Goal: Communication & Community: Participate in discussion

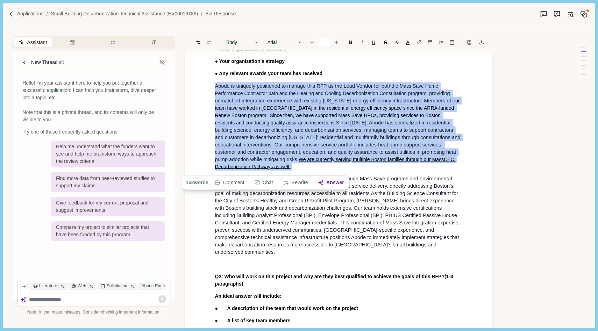
scroll to position [294, 0]
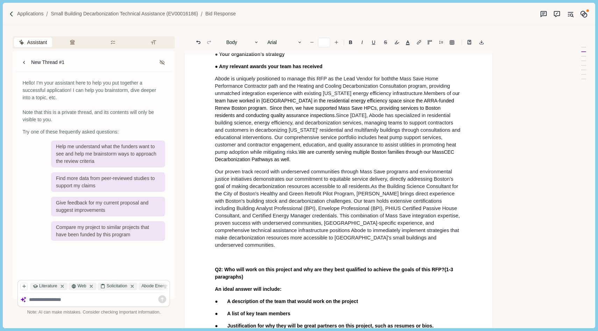
click at [329, 223] on span "As the Building Science Consultant for the City of Boston's Healthy and Green R…" at bounding box center [338, 215] width 246 height 64
click at [277, 154] on span "Since [DATE], Abode has specialized in residential building science, energy eff…" at bounding box center [338, 134] width 247 height 42
click at [311, 157] on span "We are currently serving multiple Boston families through our MassCEC Decarboni…" at bounding box center [335, 155] width 240 height 13
click at [310, 155] on span "We are currently serving multiple Boston families through our MassCEC Decarboni…" at bounding box center [335, 155] width 240 height 13
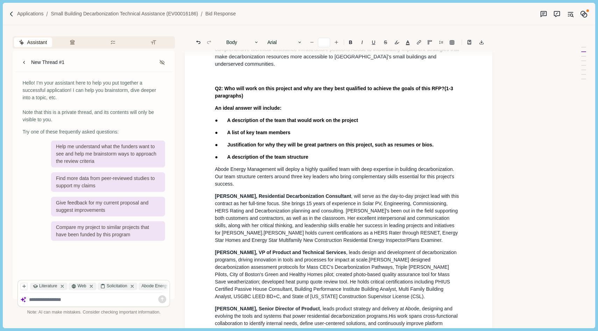
scroll to position [476, 0]
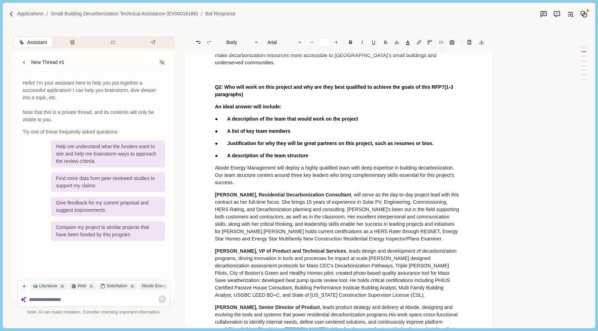
click at [384, 207] on span "[PERSON_NAME]'s been out in the field supporting both customers and contractors…" at bounding box center [337, 221] width 245 height 28
click at [384, 207] on span "[PERSON_NAME]'s been out in the field supporting both customers and contractors…" at bounding box center [336, 220] width 243 height 29
click at [377, 222] on span "[PERSON_NAME]'s been in the field supporting both customers and contractors, as…" at bounding box center [338, 221] width 247 height 28
click at [377, 222] on span "[PERSON_NAME]'s been in the field supporting both customers and contractors, as…" at bounding box center [337, 221] width 244 height 28
click at [406, 220] on span "[PERSON_NAME]'s been in the field supporting both customers and contractors, as…" at bounding box center [335, 221] width 241 height 28
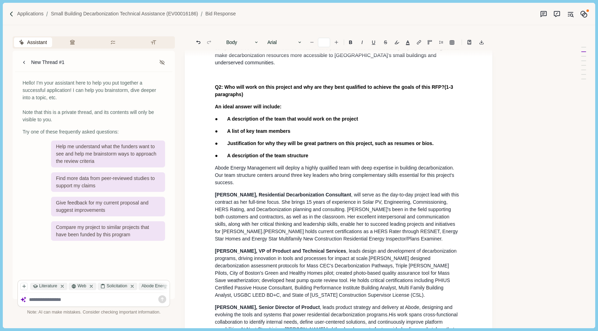
click at [244, 231] on span "[PERSON_NAME] holds current certifications as a HERS Rater through RESNET, Ener…" at bounding box center [337, 235] width 244 height 13
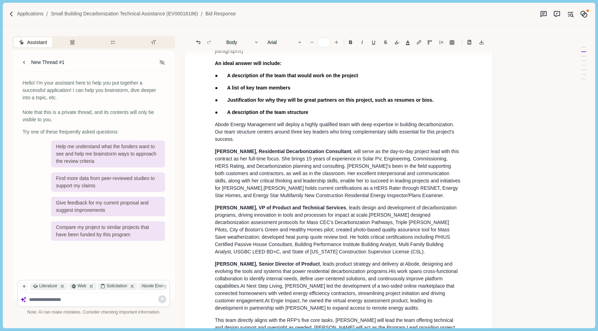
scroll to position [520, 0]
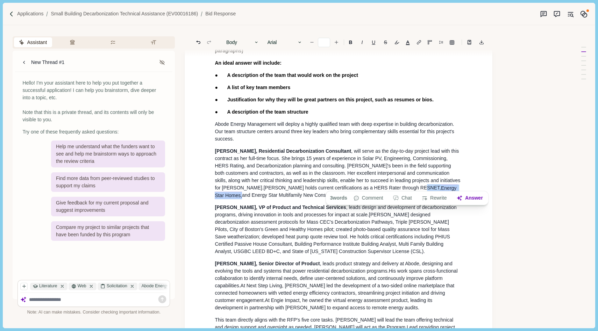
drag, startPoint x: 387, startPoint y: 185, endPoint x: 431, endPoint y: 186, distance: 44.4
click at [431, 186] on span "[PERSON_NAME] holds current certifications as a HERS Rater through RESNET, Ener…" at bounding box center [336, 191] width 243 height 15
click at [405, 199] on button "Chat" at bounding box center [402, 198] width 26 height 10
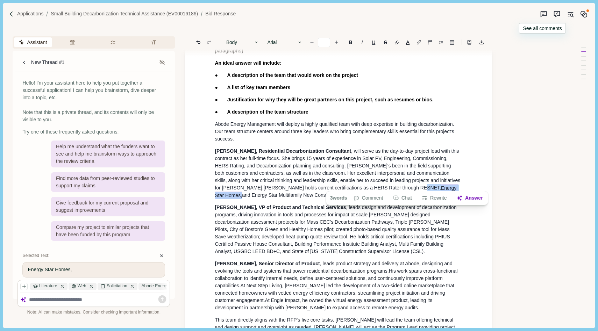
click at [542, 13] on icon "Suggestion mode" at bounding box center [543, 14] width 3 height 2
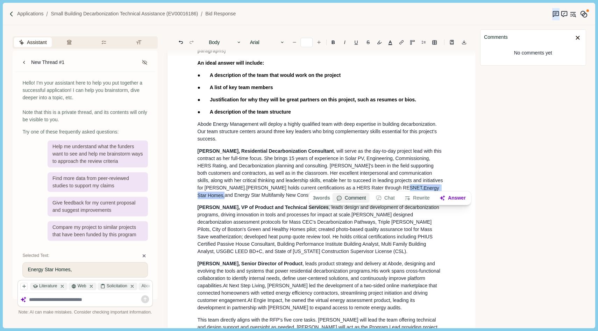
click at [356, 200] on button "Comment" at bounding box center [350, 198] width 37 height 10
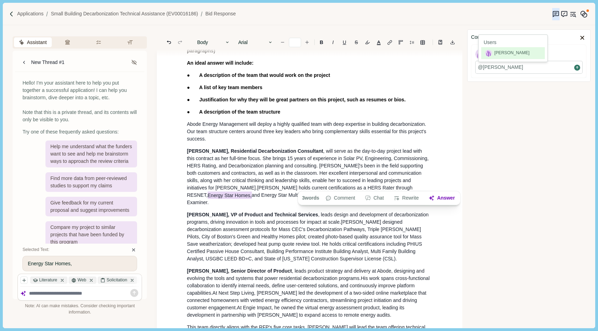
click at [504, 58] on div "[PERSON_NAME]" at bounding box center [513, 53] width 64 height 12
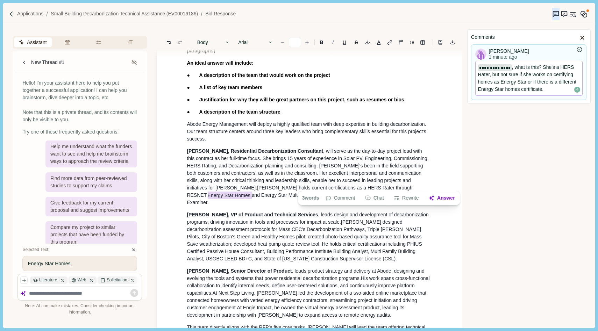
click at [575, 91] on icon "Save comment" at bounding box center [577, 90] width 6 height 6
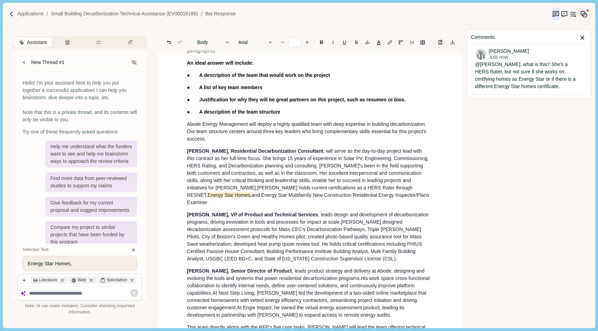
scroll to position [492, 0]
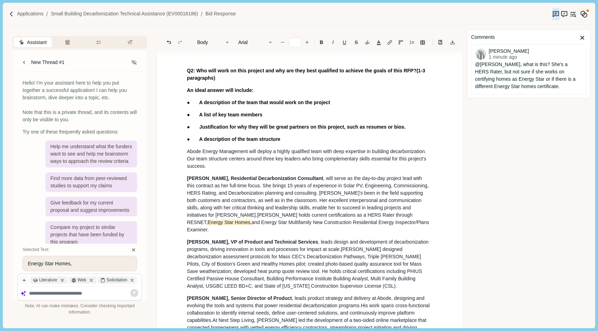
click at [240, 253] on span "[PERSON_NAME] designed decarbonization assessment protocols for Mass CEC's Deca…" at bounding box center [305, 267] width 236 height 42
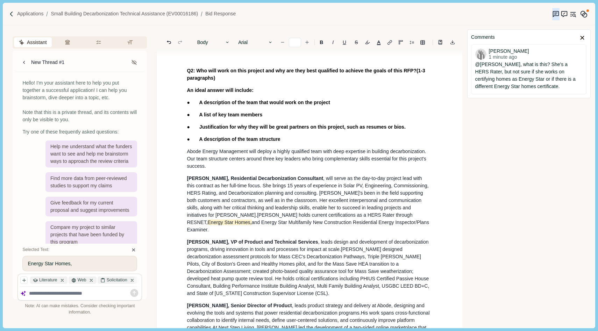
click at [268, 255] on span "[PERSON_NAME] designed decarbonization assessment protocols for Mass CEC's Deca…" at bounding box center [309, 271] width 244 height 50
click at [276, 254] on span "[PERSON_NAME] designed decarbonization assessment protocols for Mass CEC's Deca…" at bounding box center [307, 271] width 240 height 50
click at [358, 255] on span "[PERSON_NAME] designed decarbonization assessment protocols for Mass CEC's Deca…" at bounding box center [307, 271] width 240 height 50
click at [267, 263] on span "[PERSON_NAME] designed decarbonization assessment protocols for Mass CEC's Deca…" at bounding box center [307, 271] width 241 height 50
click at [284, 262] on span "[PERSON_NAME] designed decarbonization assessment protocols for Mass CEC's Deca…" at bounding box center [307, 271] width 241 height 50
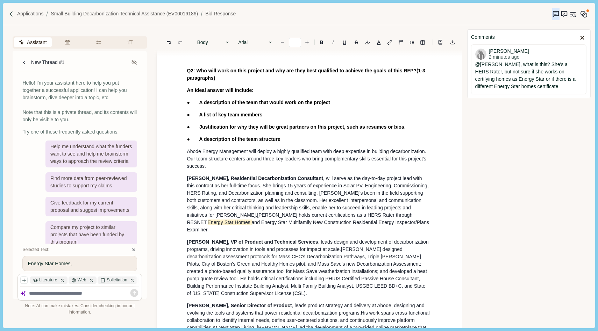
click at [389, 263] on span "[PERSON_NAME] designed decarbonization assessment protocols for Mass CEC's Deca…" at bounding box center [307, 271] width 241 height 50
click at [195, 271] on span "[PERSON_NAME] designed decarbonization assessment protocols for Mass CEC's Deca…" at bounding box center [309, 271] width 244 height 50
click at [266, 302] on p "[PERSON_NAME], Senior Director of Product , leads product strategy and delivery…" at bounding box center [309, 327] width 245 height 51
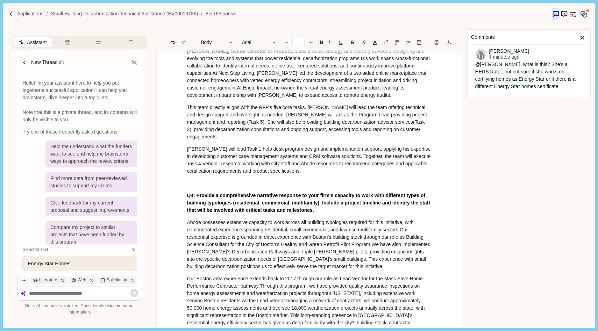
scroll to position [748, 0]
click at [261, 115] on span "This team directly aligns with the RFP's five core tasks. [PERSON_NAME] will le…" at bounding box center [308, 114] width 243 height 20
click at [258, 115] on span "This team directly aligns with the RFP's five core tasks. [PERSON_NAME] will le…" at bounding box center [308, 114] width 243 height 20
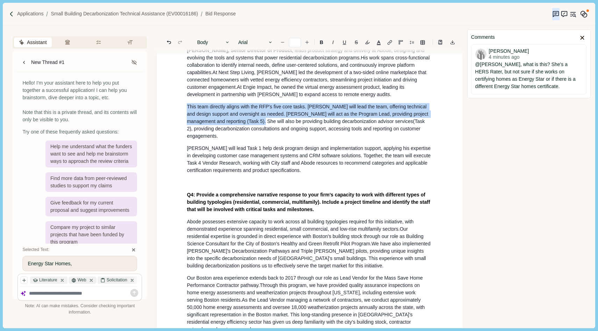
click at [258, 115] on span "This team directly aligns with the RFP's five core tasks. [PERSON_NAME] will le…" at bounding box center [308, 114] width 243 height 20
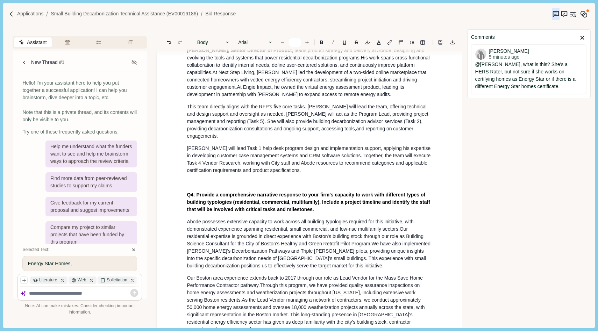
click at [309, 118] on span "e building decar" at bounding box center [326, 121] width 35 height 6
click at [406, 118] on span "bonization advisor services (Task 2), providing decarbonization consultations a…" at bounding box center [309, 124] width 245 height 13
click at [200, 157] on span ", applying his expertise in developing customer case management systems and CRM…" at bounding box center [309, 159] width 245 height 28
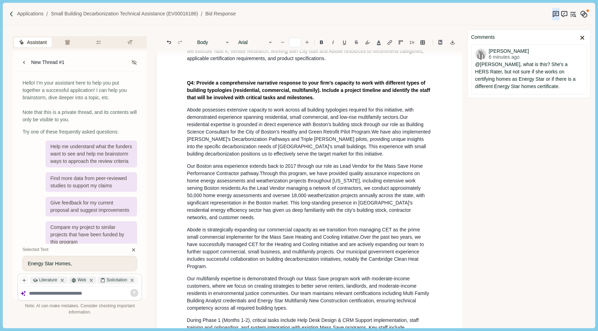
scroll to position [868, 0]
